Goal: Task Accomplishment & Management: Complete application form

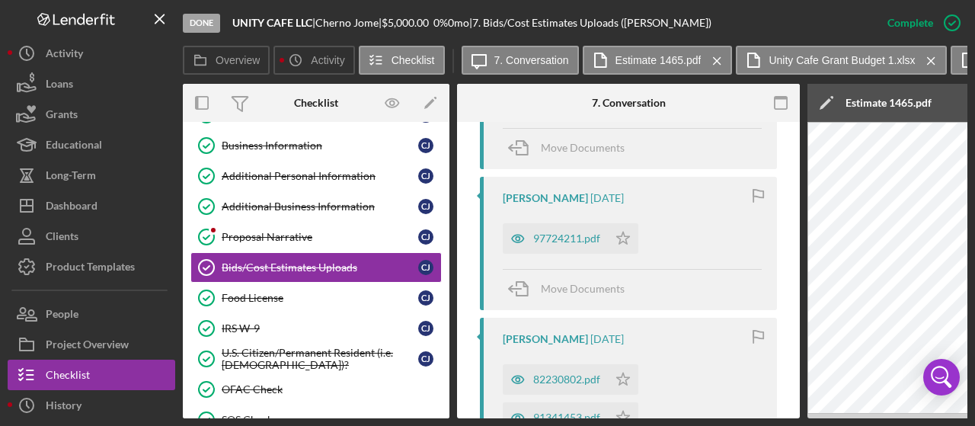
scroll to position [1599, 0]
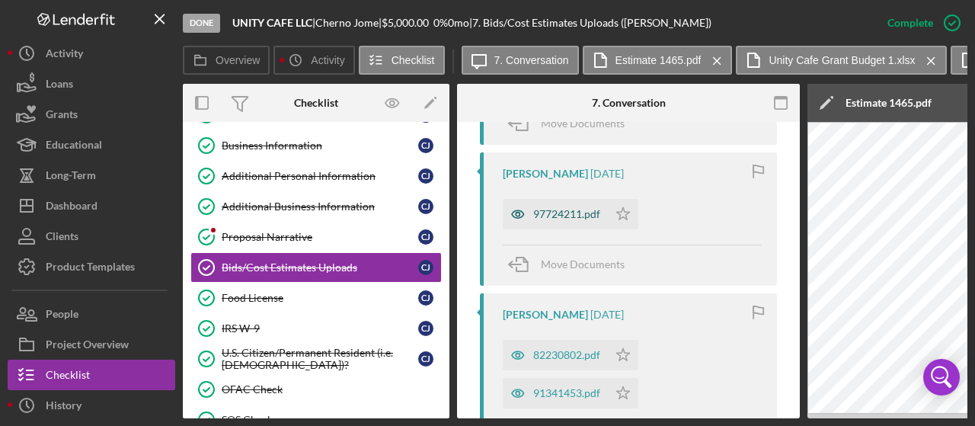
click at [551, 218] on div "97724211.pdf" at bounding box center [555, 214] width 105 height 30
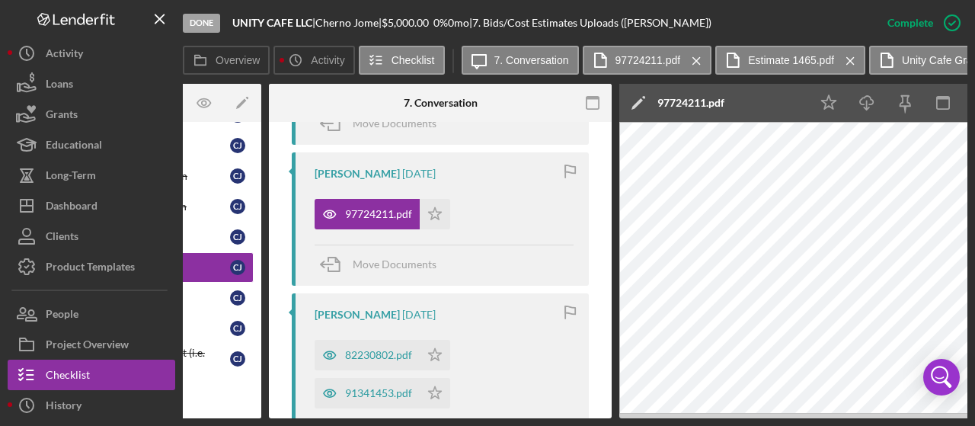
scroll to position [0, 168]
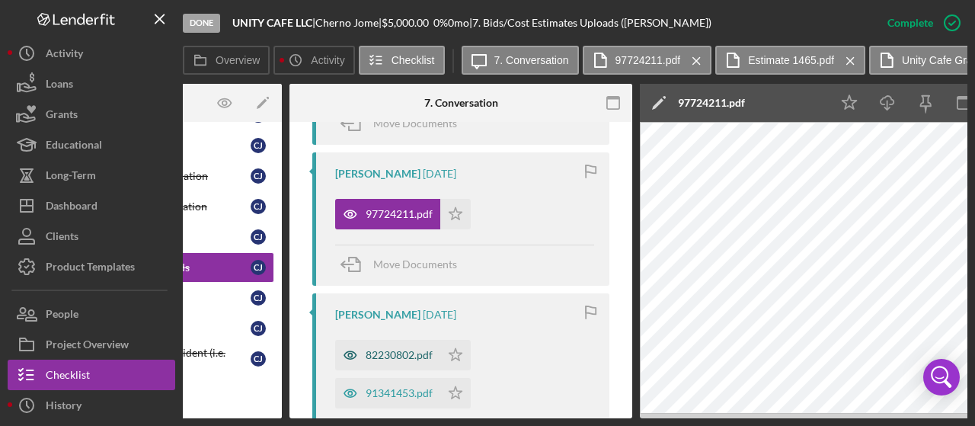
click at [409, 356] on div "82230802.pdf" at bounding box center [399, 355] width 67 height 12
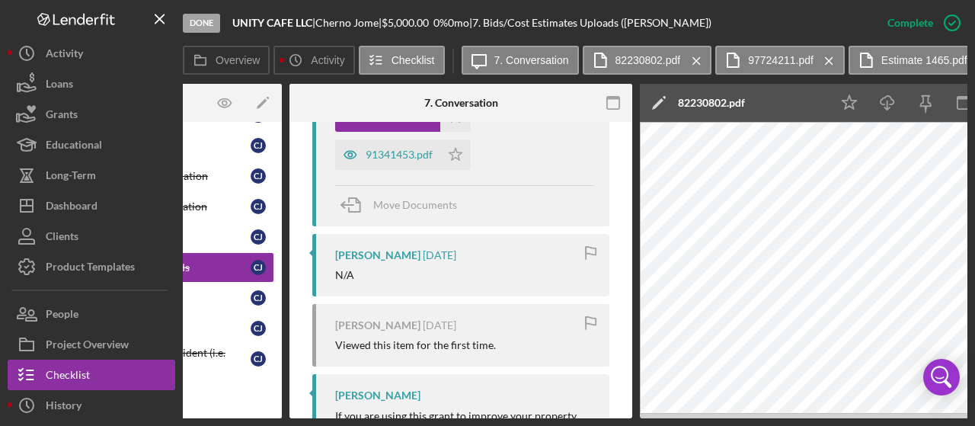
scroll to position [1762, 0]
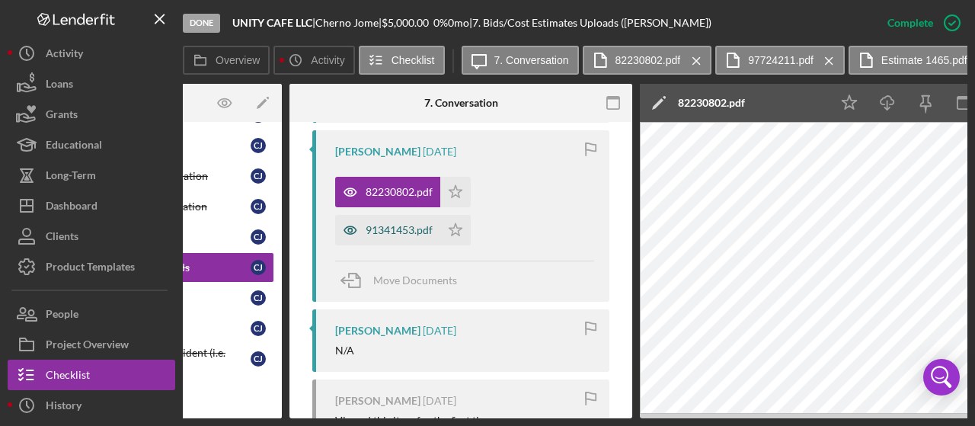
click at [370, 229] on div "91341453.pdf" at bounding box center [399, 230] width 67 height 12
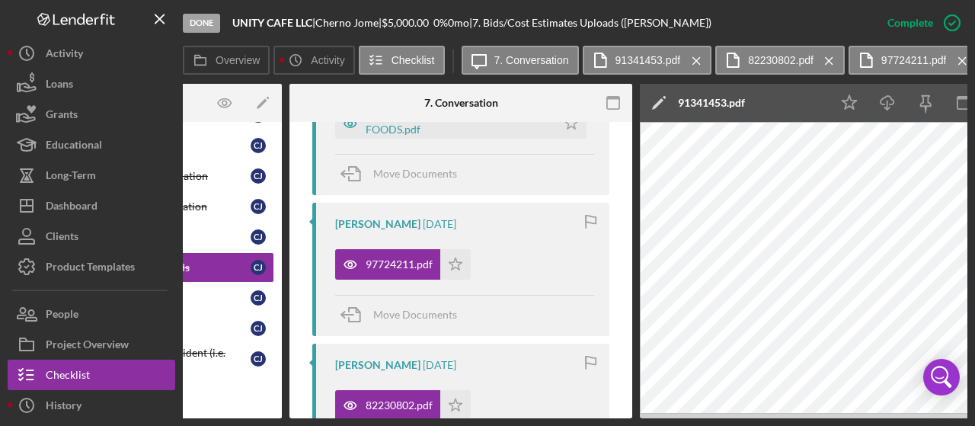
scroll to position [1534, 0]
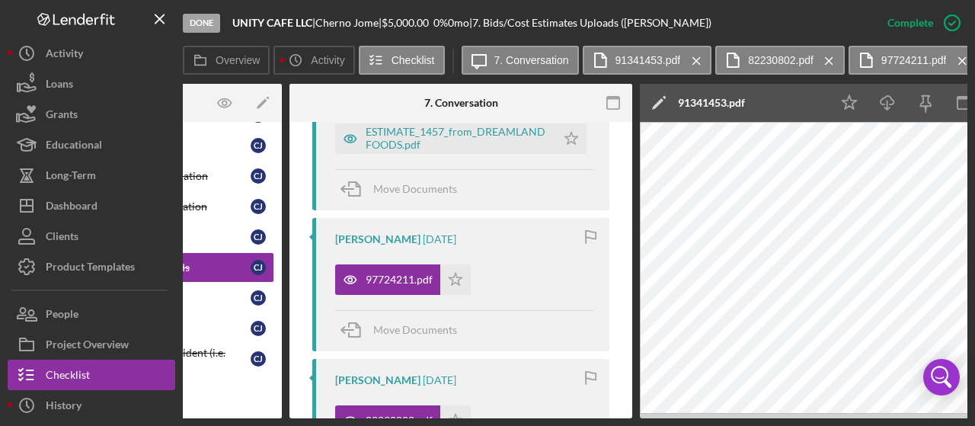
drag, startPoint x: 362, startPoint y: 414, endPoint x: 261, endPoint y: 416, distance: 101.3
click at [261, 416] on div "Overview Internal Workflow Stage Done Icon/Dropdown Arrow Archive (can unarchiv…" at bounding box center [575, 251] width 784 height 334
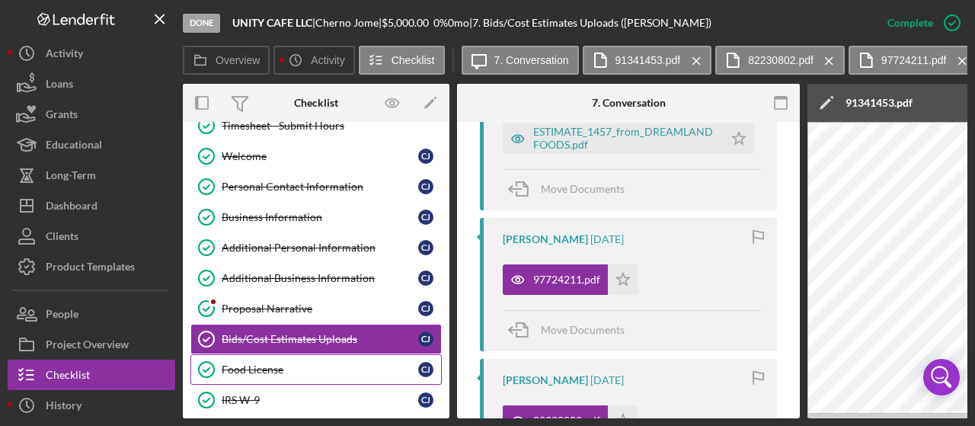
scroll to position [0, 0]
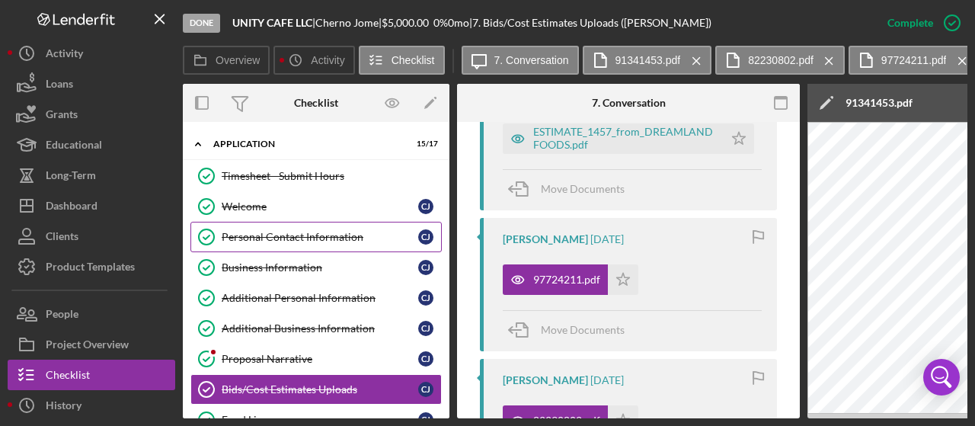
click at [280, 231] on div "Personal Contact Information" at bounding box center [320, 237] width 196 height 12
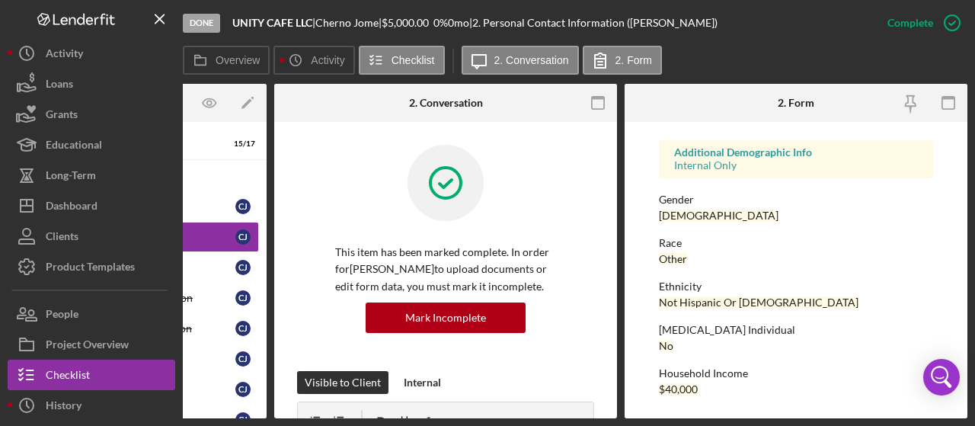
scroll to position [419, 0]
click at [204, 266] on div "Business Information" at bounding box center [137, 267] width 196 height 12
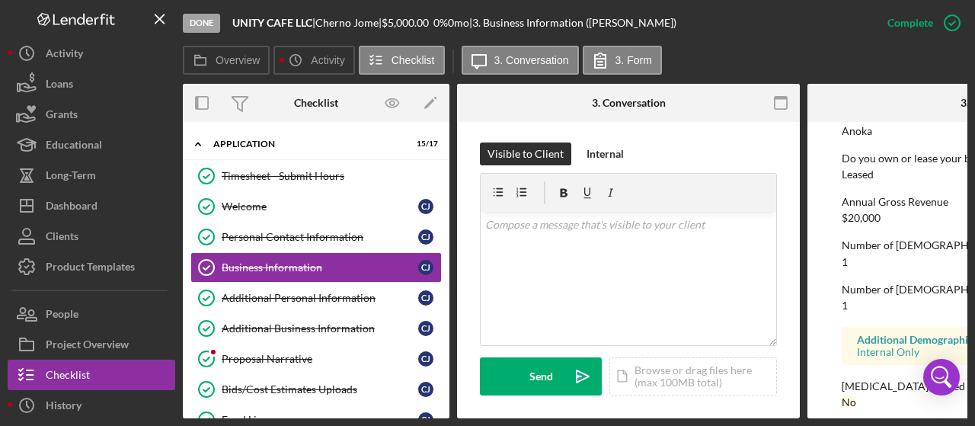
scroll to position [1043, 0]
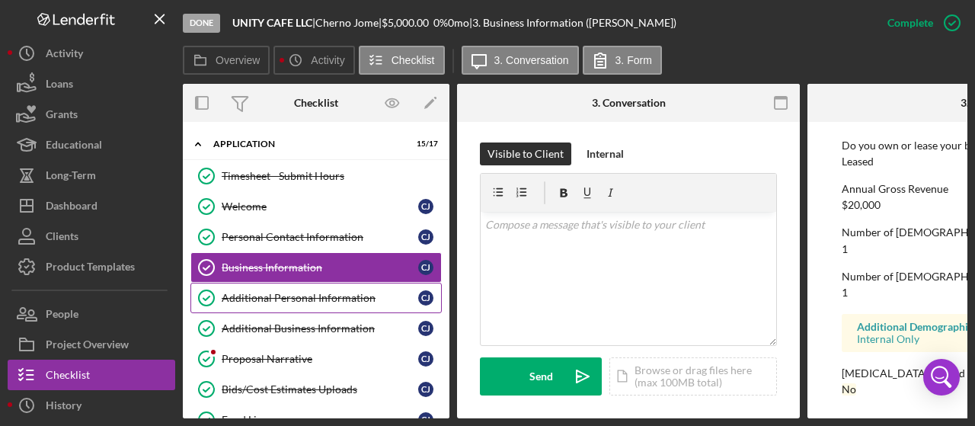
click at [367, 308] on link "Additional Personal Information Additional Personal Information [PERSON_NAME]" at bounding box center [315, 298] width 251 height 30
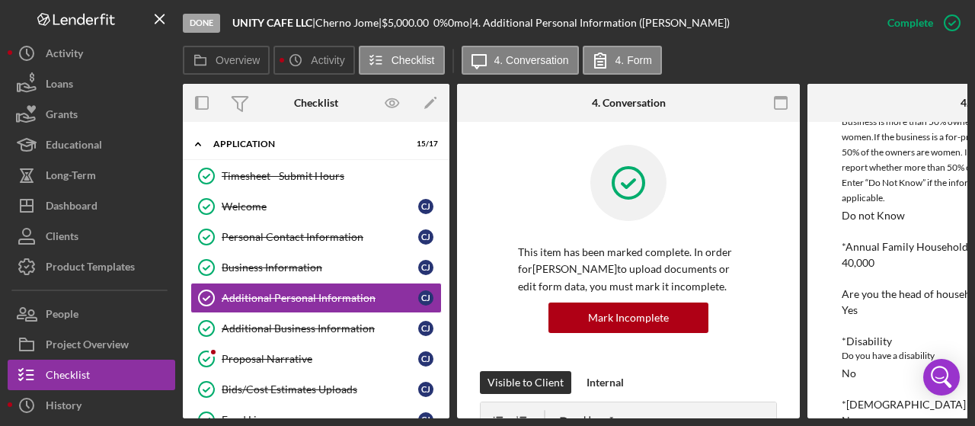
scroll to position [351, 0]
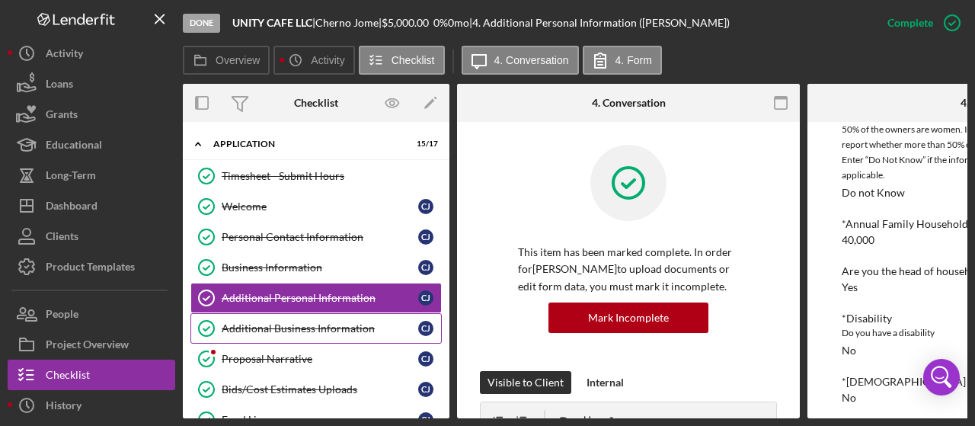
click at [318, 324] on div "Additional Business Information" at bounding box center [320, 328] width 196 height 12
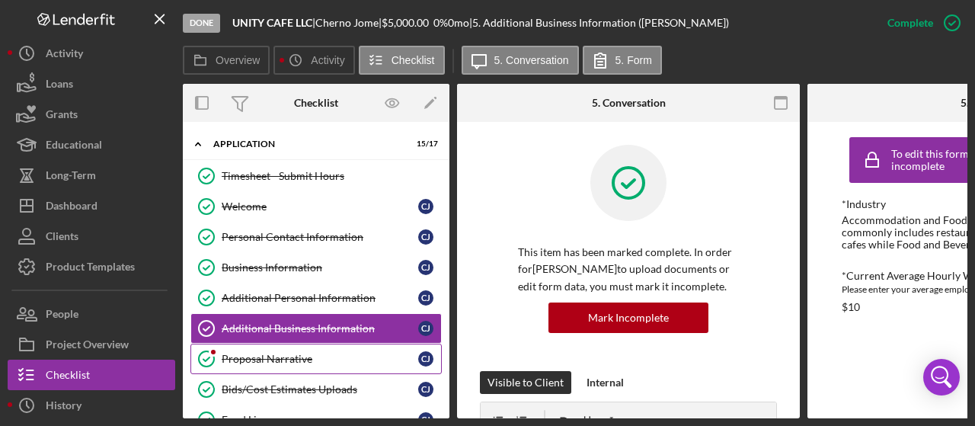
click at [327, 346] on link "Proposal Narrative Proposal Narrative [PERSON_NAME]" at bounding box center [315, 358] width 251 height 30
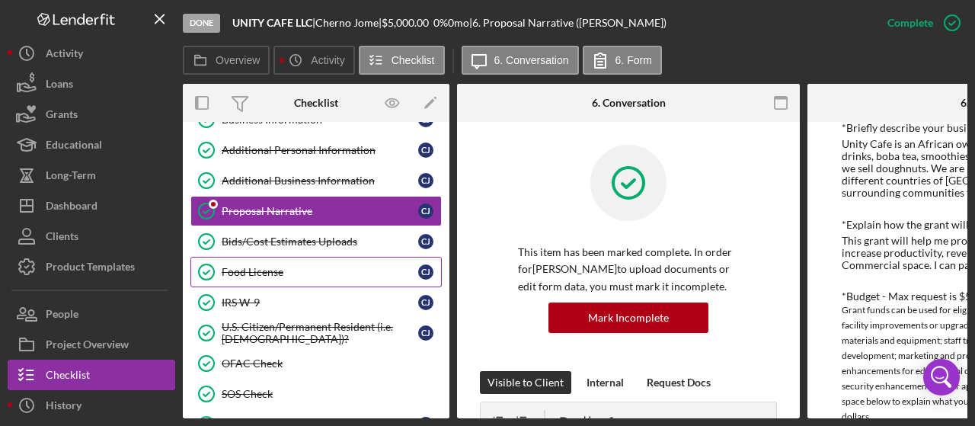
scroll to position [152, 0]
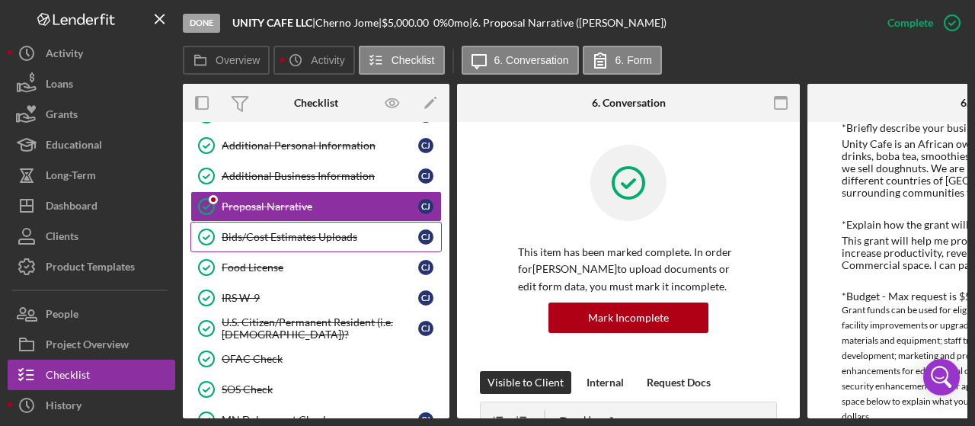
click at [312, 241] on link "Bids/Cost Estimates Uploads Bids/Cost Estimates Uploads [PERSON_NAME]" at bounding box center [315, 237] width 251 height 30
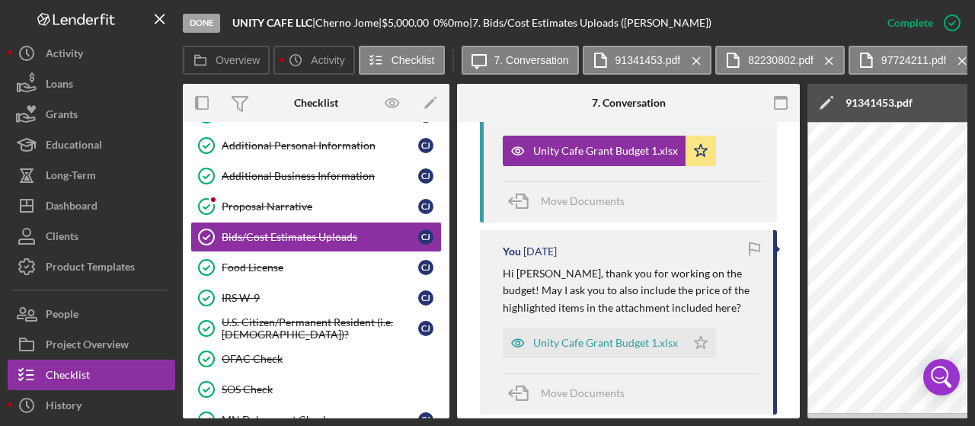
scroll to position [914, 0]
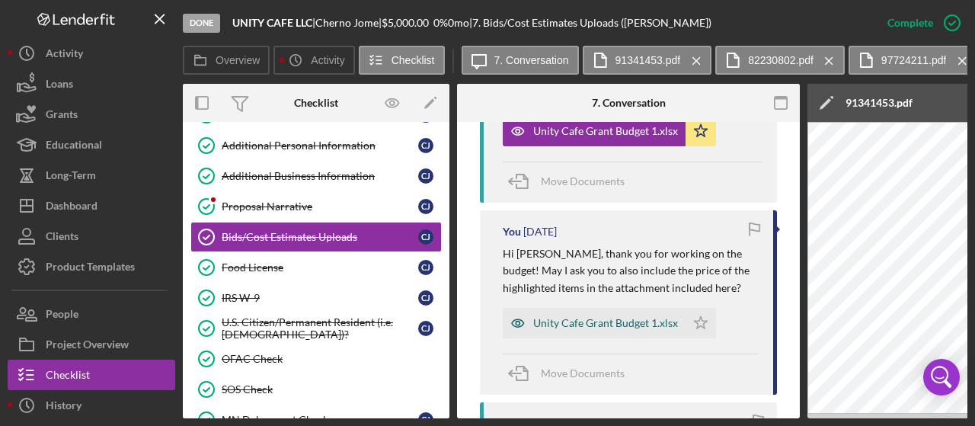
click at [594, 317] on div "Unity Cafe Grant Budget 1.xlsx" at bounding box center [605, 323] width 145 height 12
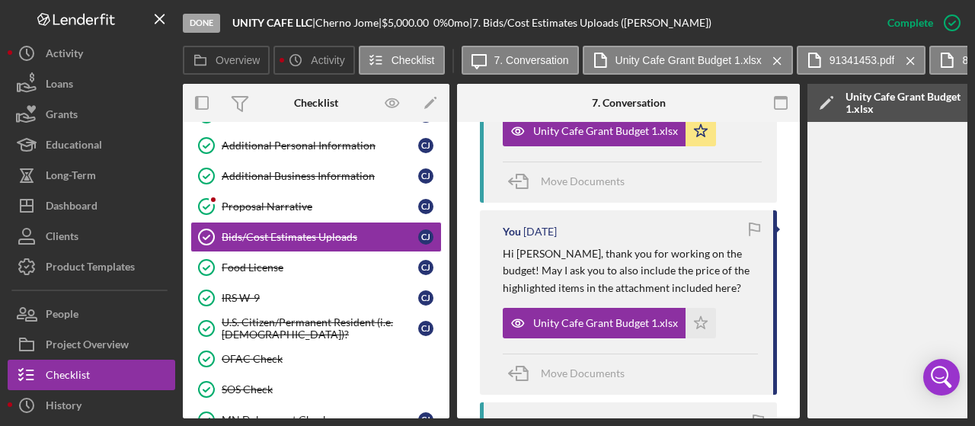
scroll to position [0, 686]
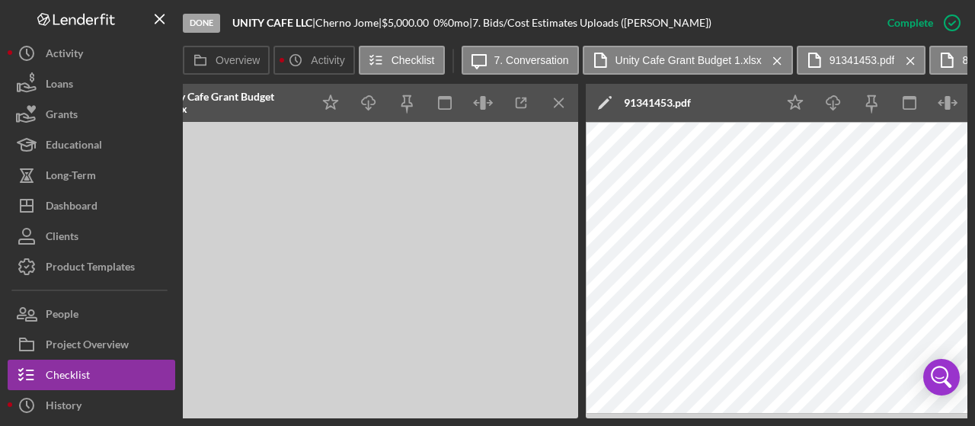
drag, startPoint x: 435, startPoint y: 418, endPoint x: 422, endPoint y: 417, distance: 13.0
click at [422, 417] on div "Overview Internal Workflow Stage Done Icon/Dropdown Arrow Archive (can unarchiv…" at bounding box center [575, 251] width 784 height 334
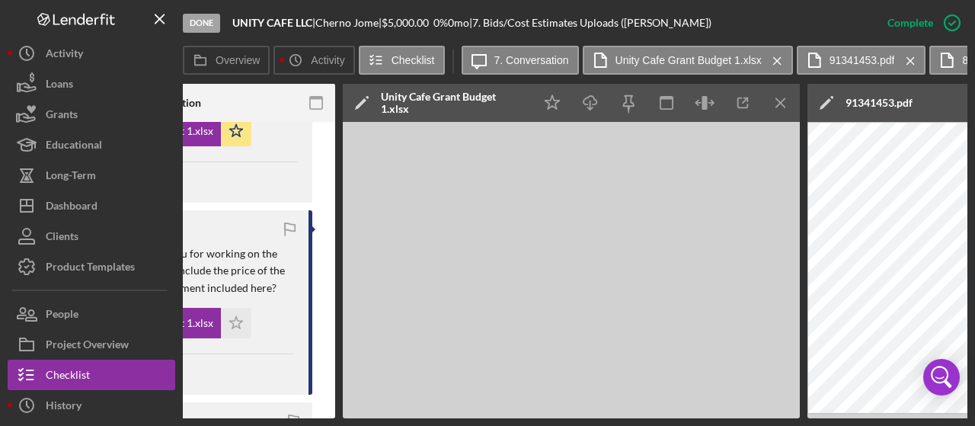
scroll to position [0, 263]
